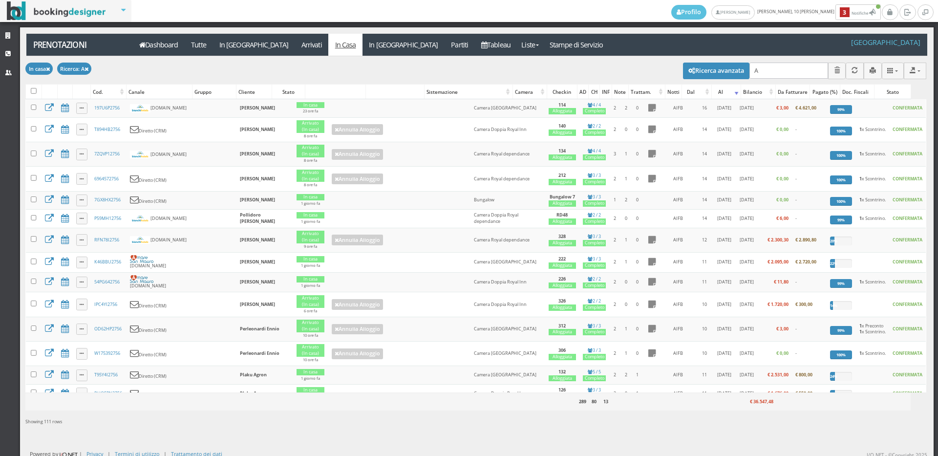
type input "A"
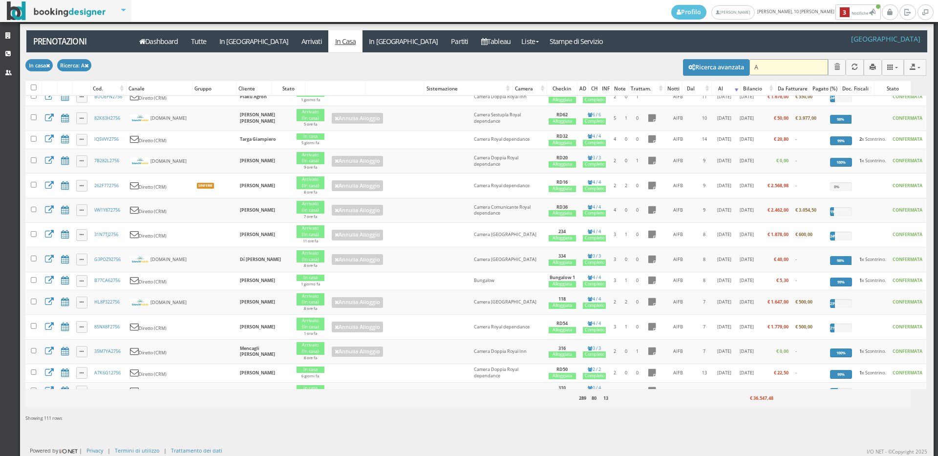
click at [756, 67] on input "A" at bounding box center [788, 67] width 79 height 16
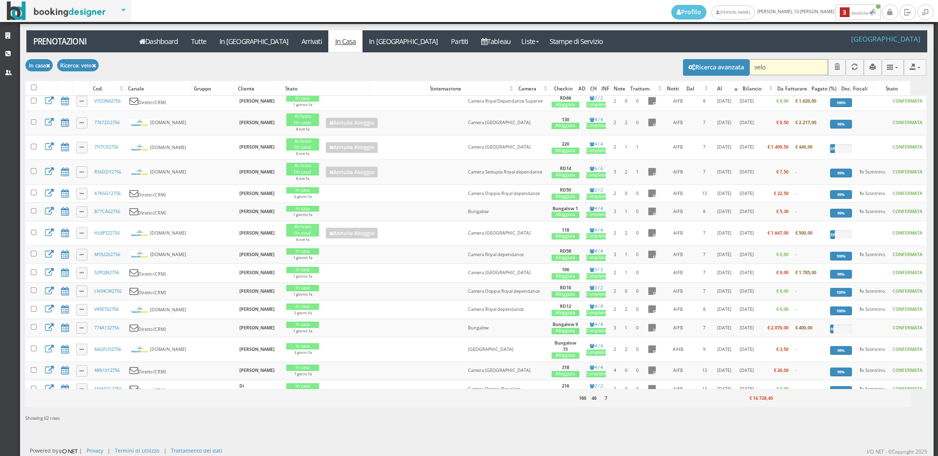
scroll to position [0, 0]
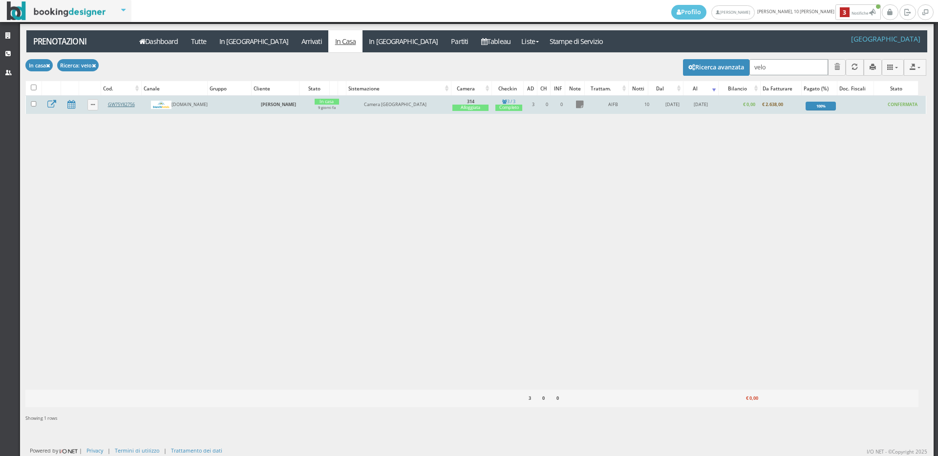
type input "velo"
click at [121, 103] on link "GW75Y82756" at bounding box center [121, 104] width 27 height 6
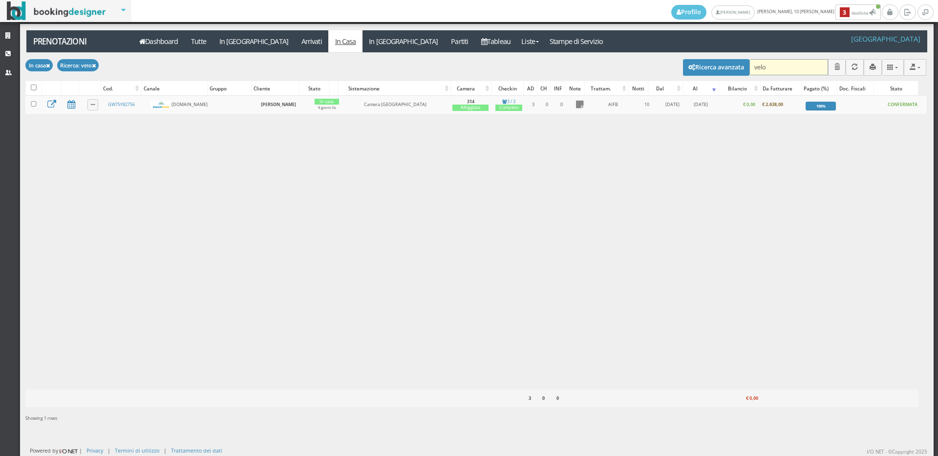
click at [782, 68] on input "velo" at bounding box center [788, 67] width 79 height 16
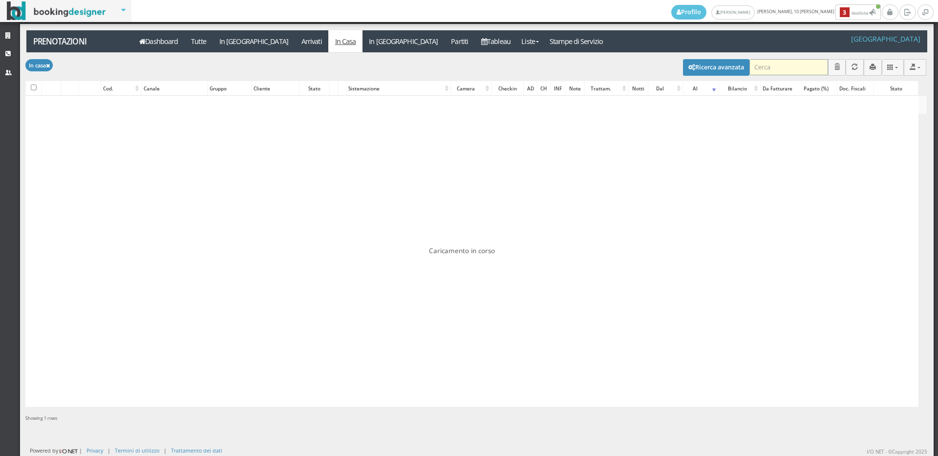
checkbox input "false"
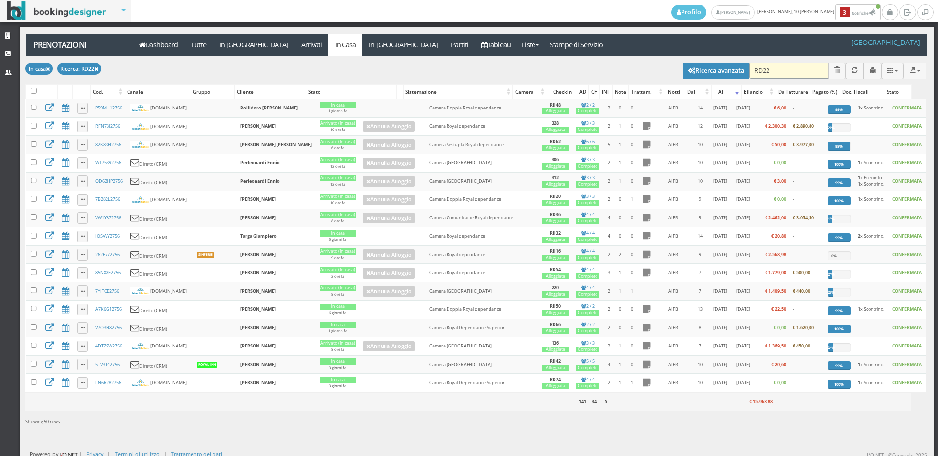
type input "RD22"
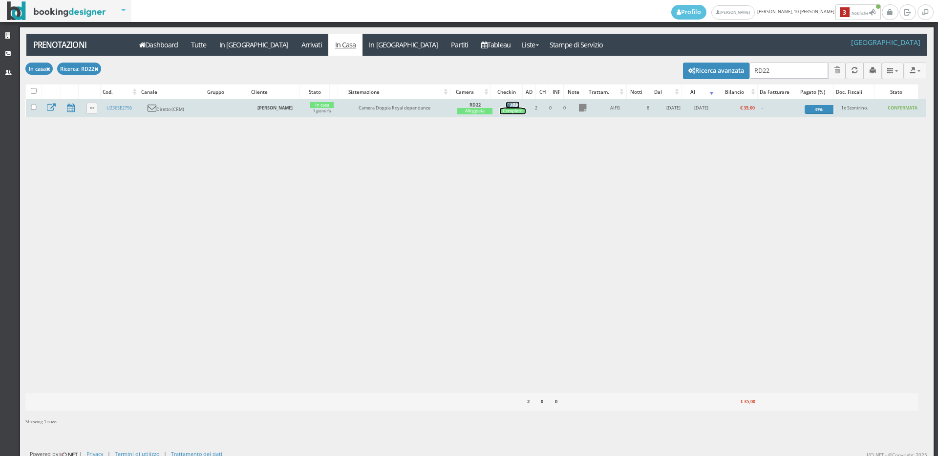
click at [514, 110] on div "Completo" at bounding box center [513, 111] width 26 height 6
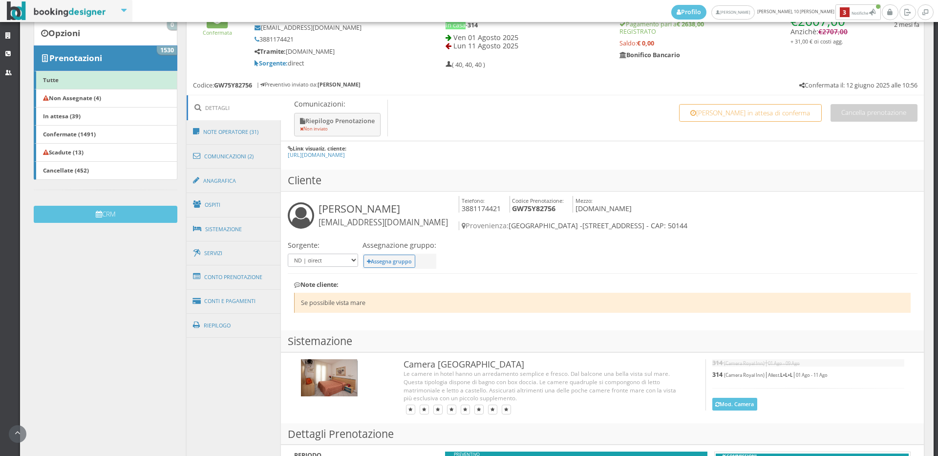
scroll to position [271, 0]
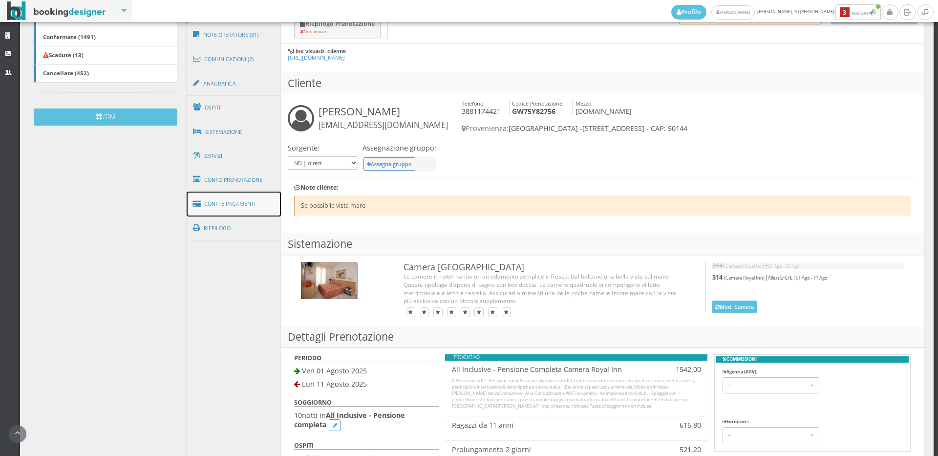
click at [216, 207] on link "Conti e Pagamenti" at bounding box center [234, 204] width 95 height 25
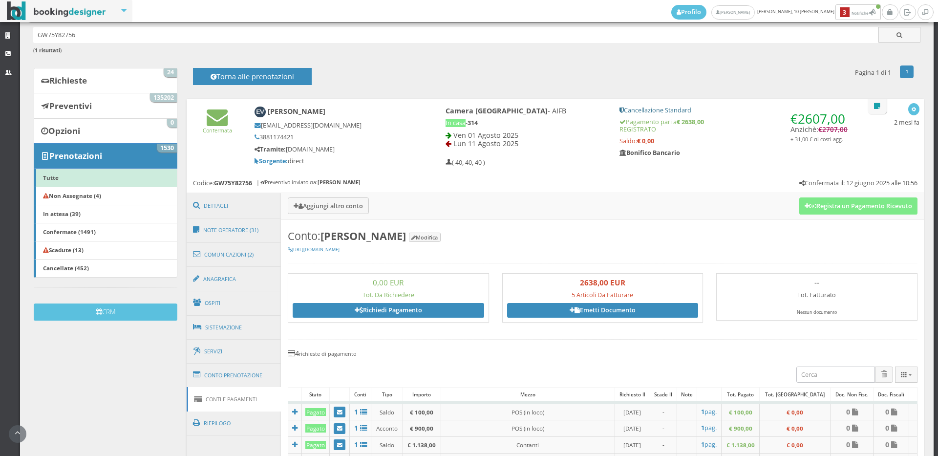
scroll to position [0, 0]
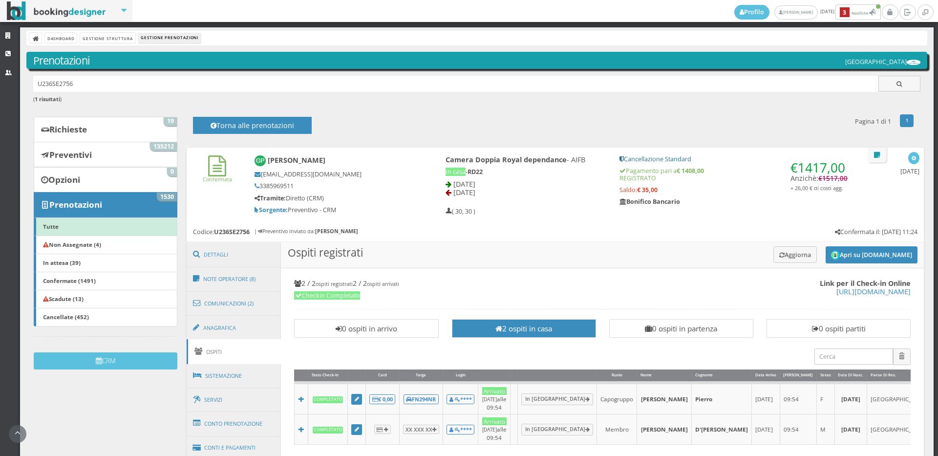
scroll to position [217, 0]
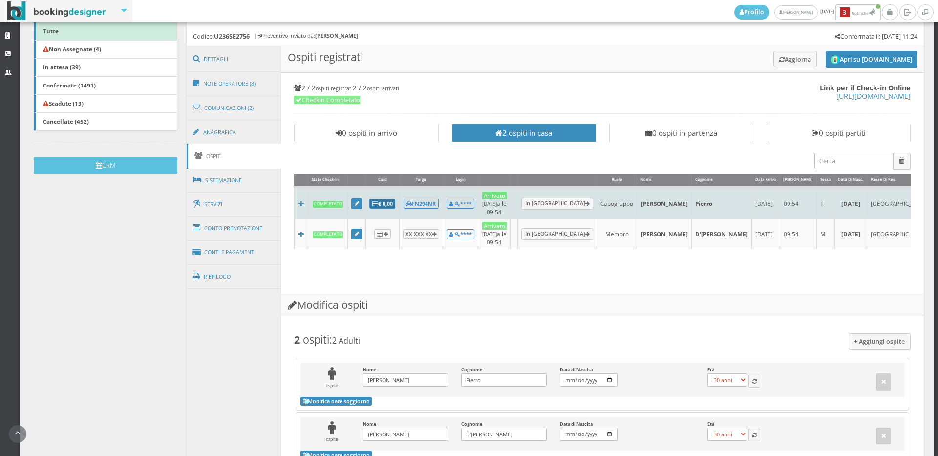
click at [390, 200] on b "€ 0,00" at bounding box center [382, 203] width 21 height 7
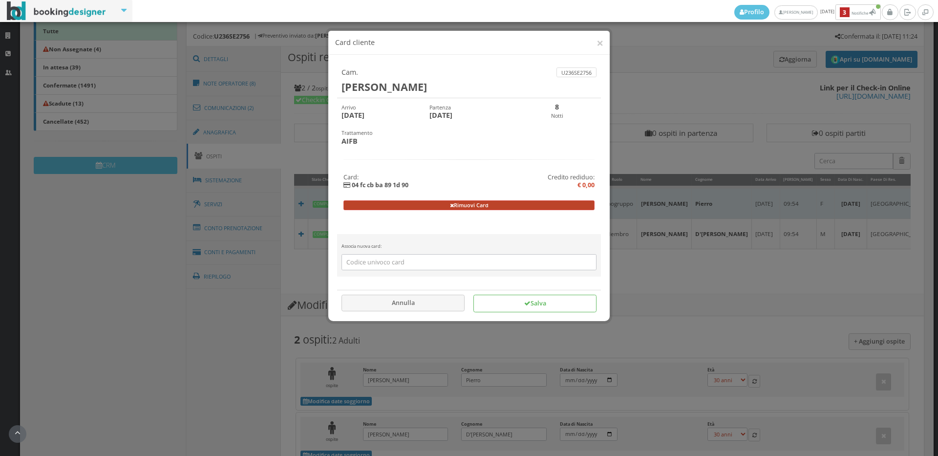
click at [457, 206] on button "Rimuovi Card" at bounding box center [469, 205] width 252 height 10
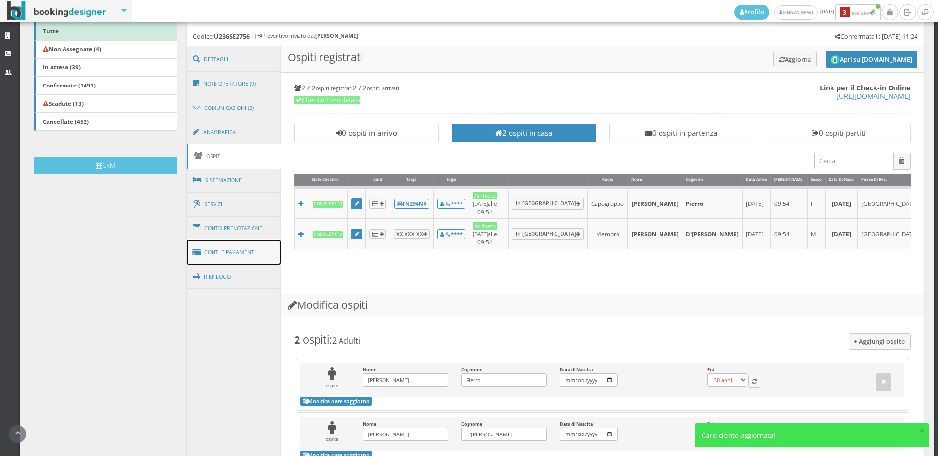
click at [235, 249] on link "Conti e Pagamenti" at bounding box center [234, 252] width 95 height 25
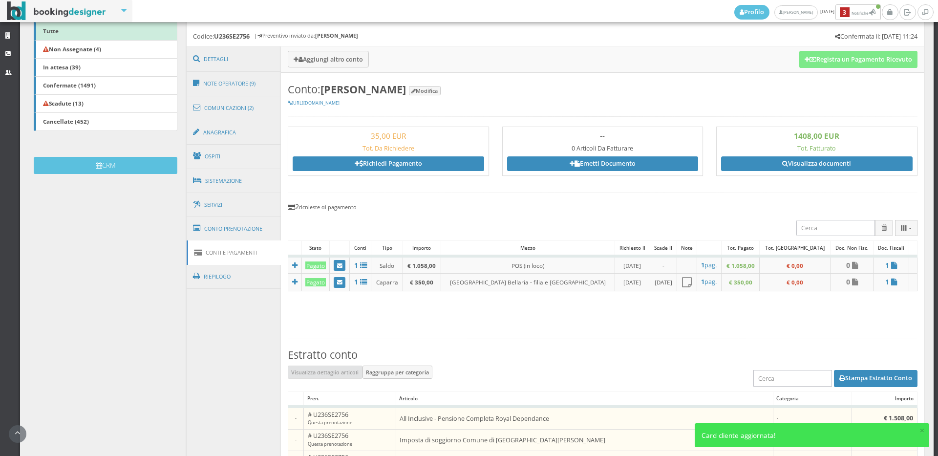
scroll to position [380, 0]
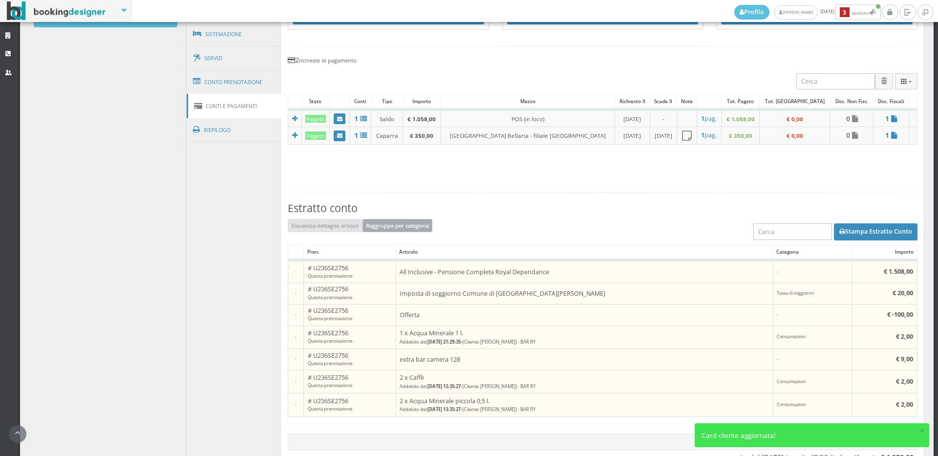
click at [401, 225] on button "Raggruppa per categoria" at bounding box center [398, 225] width 70 height 13
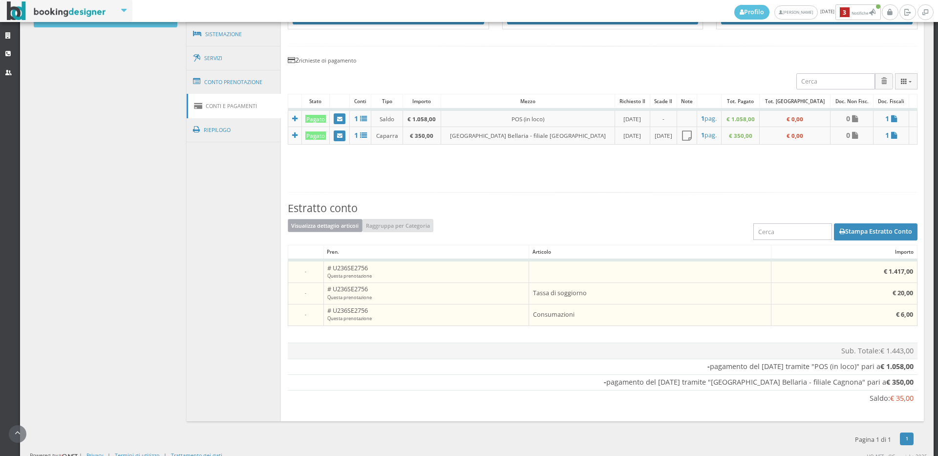
click at [347, 228] on button "Visualizza dettaglio articoli" at bounding box center [325, 225] width 75 height 13
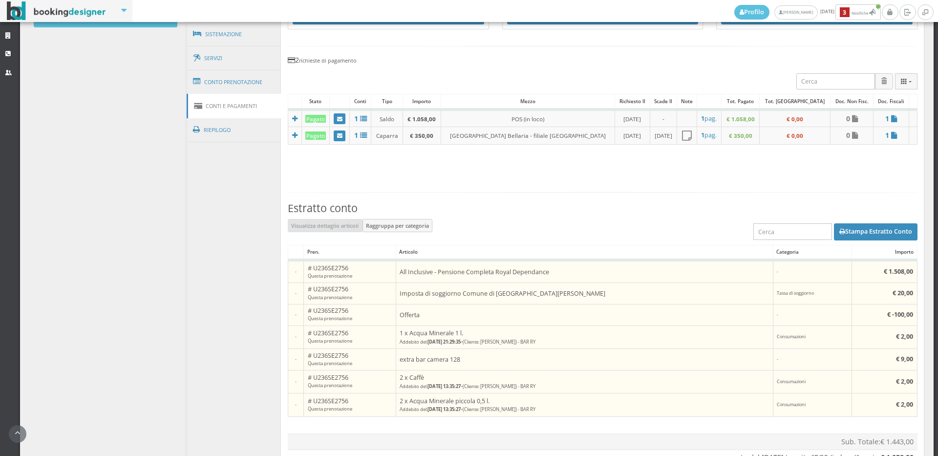
scroll to position [434, 0]
